Goal: Find specific page/section: Find specific page/section

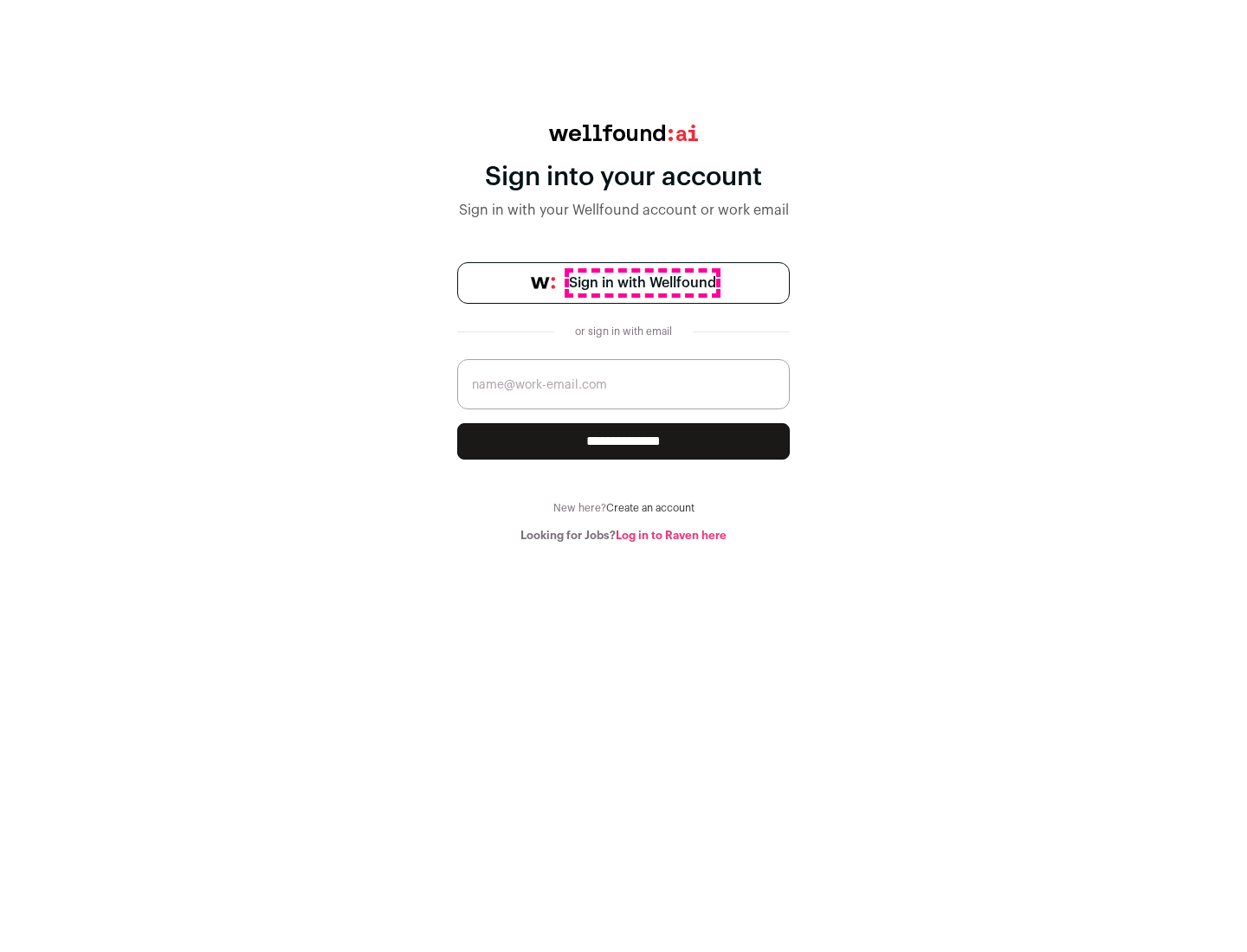
click at [641, 283] on span "Sign in with Wellfound" at bounding box center [642, 283] width 147 height 21
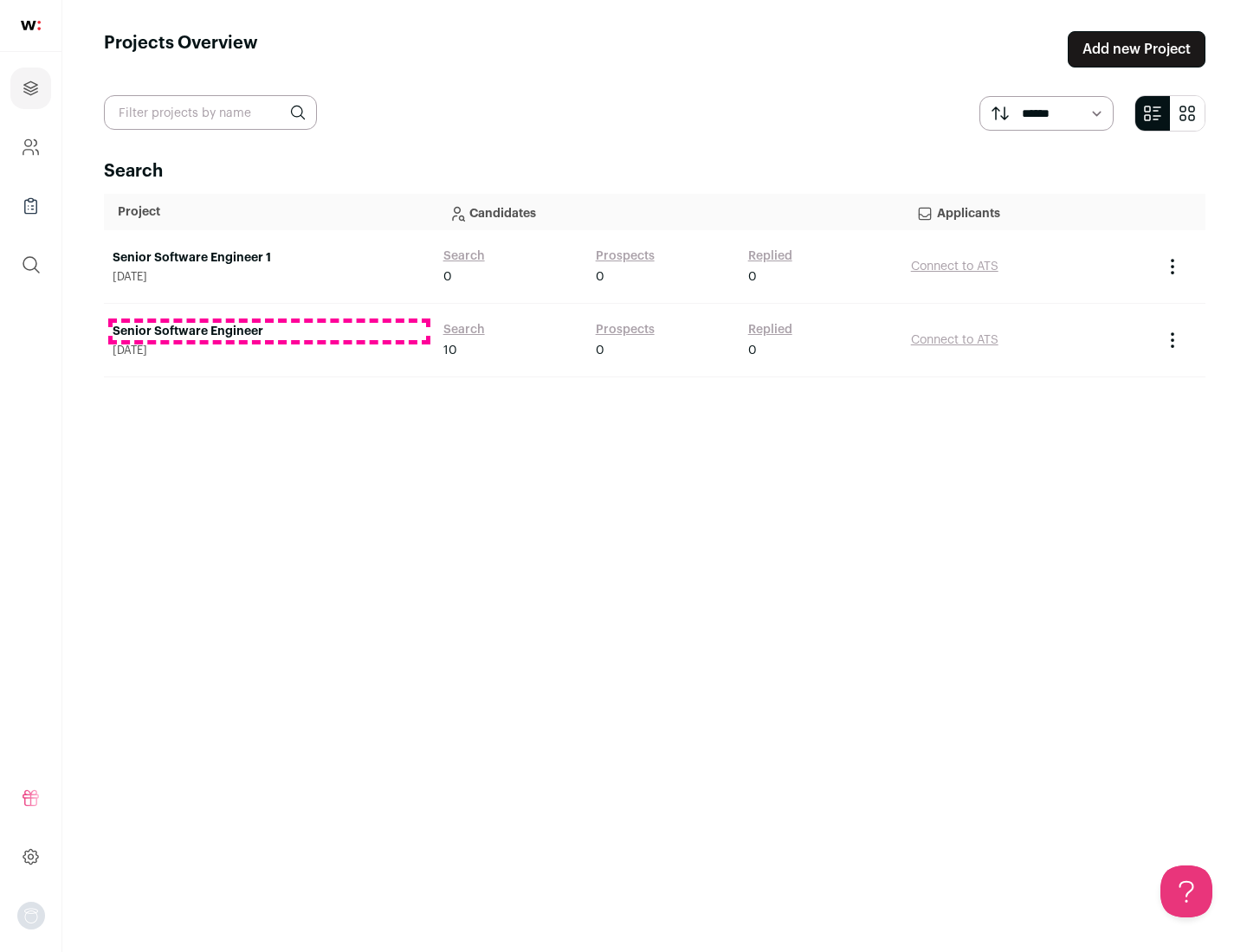
click at [268, 332] on link "Senior Software Engineer" at bounding box center [269, 331] width 314 height 17
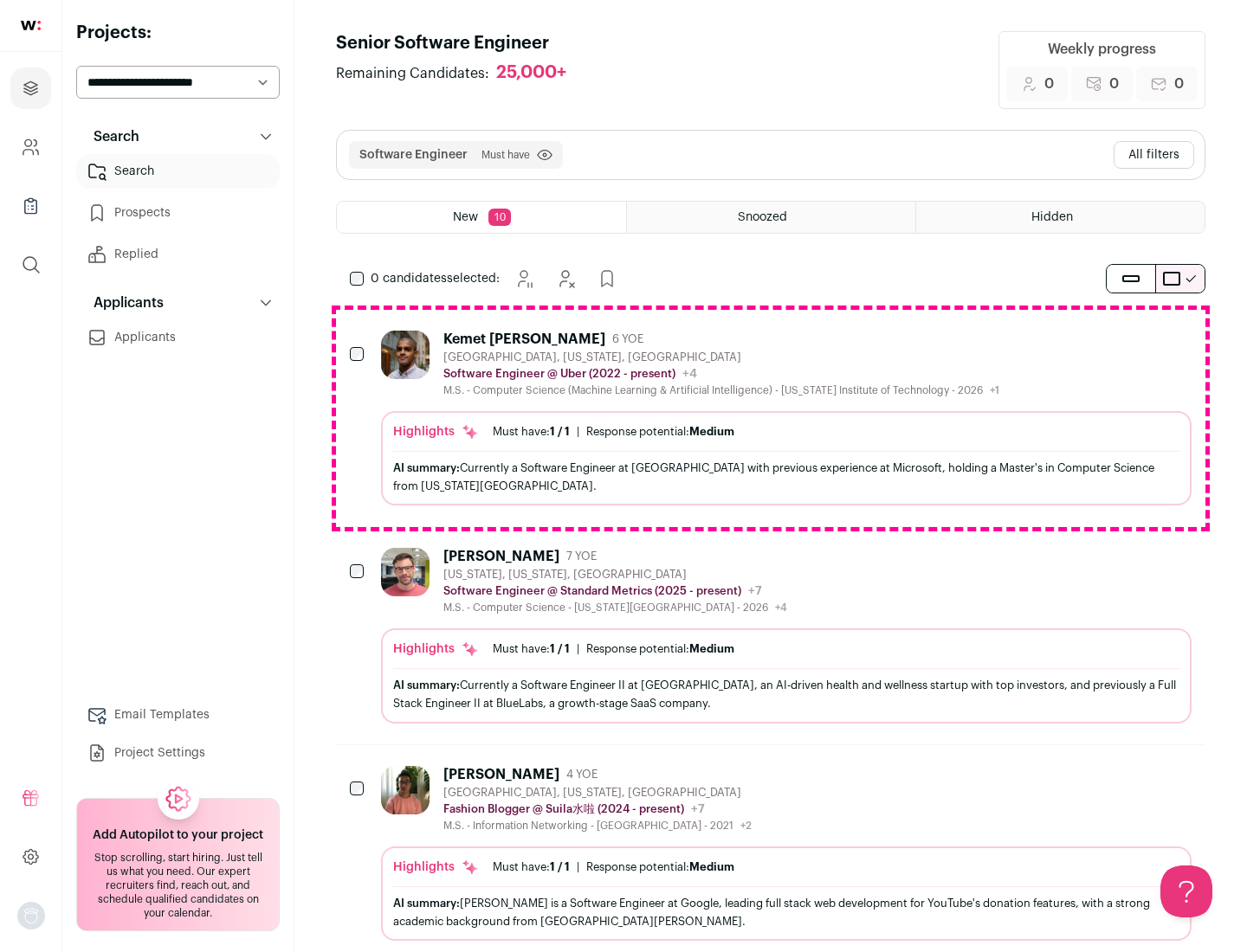
click at [771, 418] on div "Highlights Must have: 1 / 1 How many must haves have been fulfilled? | Response…" at bounding box center [786, 458] width 811 height 95
